Goal: Check status

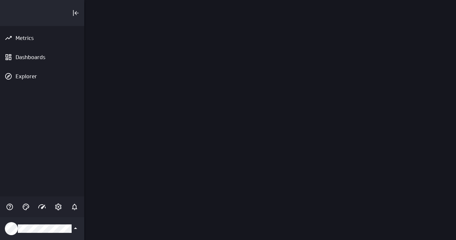
scroll to position [250, 382]
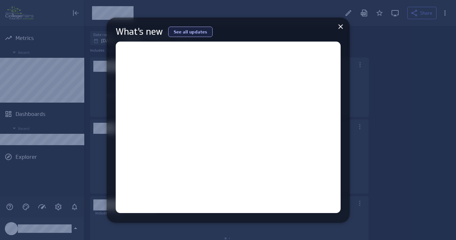
scroll to position [293, 373]
click at [191, 31] on link "See all updates" at bounding box center [190, 32] width 44 height 10
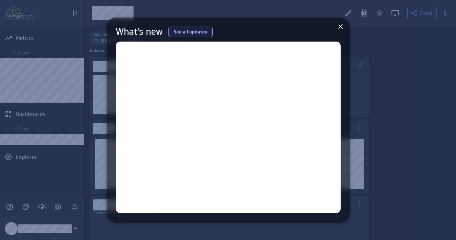
click at [340, 25] on icon at bounding box center [341, 27] width 8 height 8
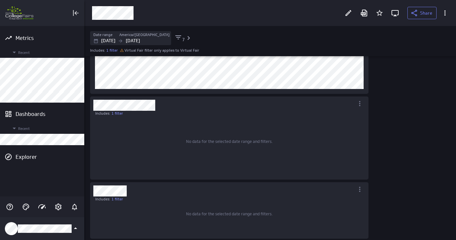
scroll to position [0, 0]
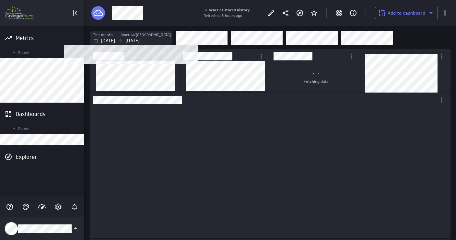
scroll to position [137, 169]
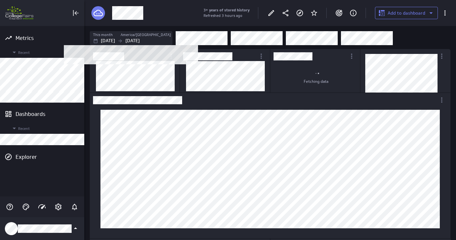
click at [140, 41] on p "[DATE]" at bounding box center [132, 40] width 14 height 7
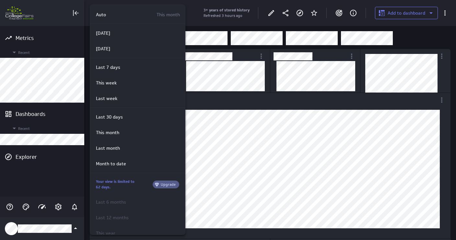
click at [213, 102] on div at bounding box center [228, 120] width 456 height 240
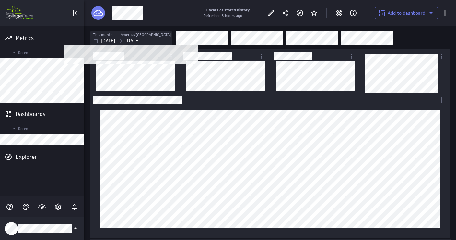
click at [140, 38] on p "[DATE]" at bounding box center [132, 40] width 14 height 7
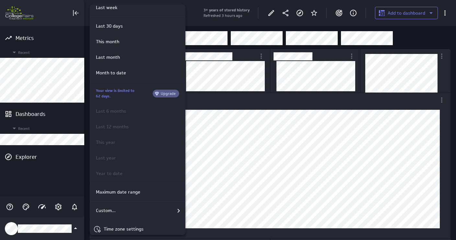
scroll to position [95, 0]
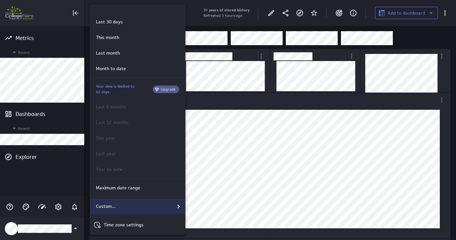
click at [121, 203] on div "Custom..." at bounding box center [137, 206] width 89 height 8
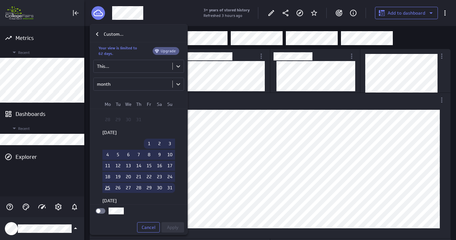
click at [166, 188] on td "31" at bounding box center [170, 188] width 10 height 10
click at [179, 66] on body "Metrics Recent Dashboards Recent Explorer 3+ years of stored history Refreshed …" at bounding box center [228, 120] width 456 height 240
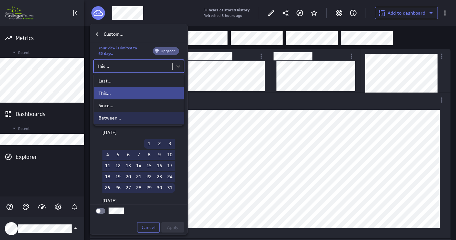
click at [133, 121] on div "Between..." at bounding box center [139, 118] width 80 height 6
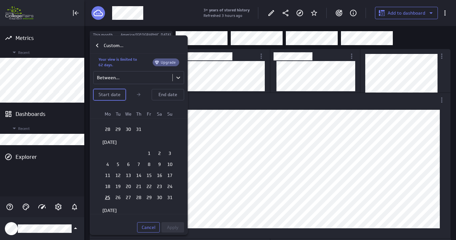
click at [107, 92] on p "Start date" at bounding box center [110, 94] width 22 height 7
click at [169, 199] on td "31" at bounding box center [170, 197] width 10 height 10
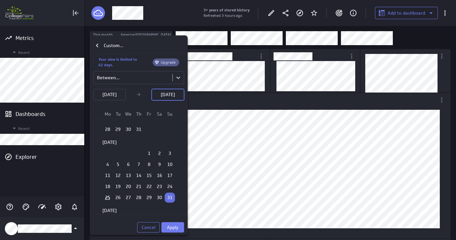
click at [174, 95] on p "[DATE]" at bounding box center [168, 94] width 14 height 7
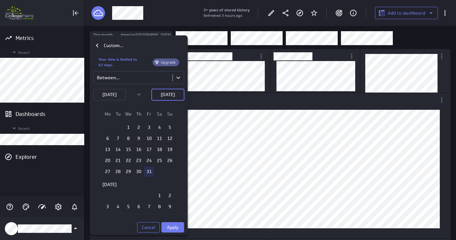
click at [145, 173] on td "31" at bounding box center [149, 171] width 10 height 10
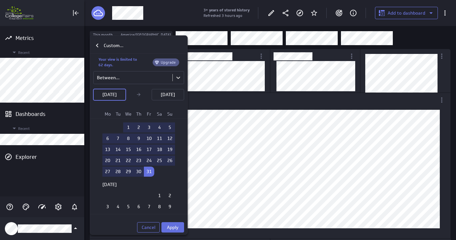
click at [175, 226] on span "Apply" at bounding box center [173, 227] width 12 height 6
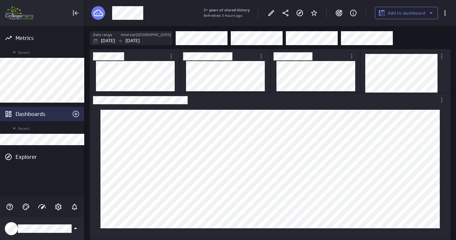
click at [29, 112] on div "Dashboards" at bounding box center [42, 113] width 53 height 7
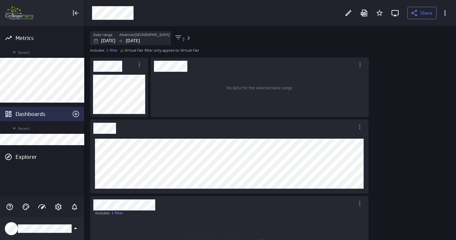
click at [39, 115] on div "Dashboards" at bounding box center [42, 113] width 53 height 7
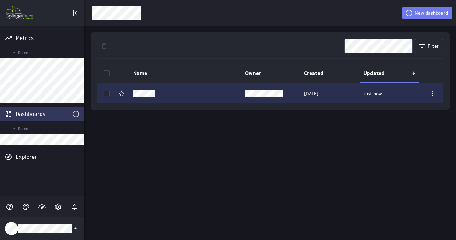
click at [148, 89] on td at bounding box center [186, 93] width 112 height 19
